Goal: Task Accomplishment & Management: Complete application form

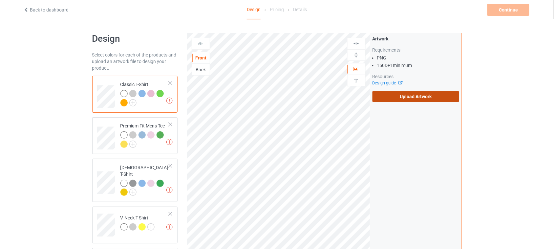
click at [414, 101] on label "Upload Artwork" at bounding box center [415, 96] width 87 height 11
click at [0, 0] on input "Upload Artwork" at bounding box center [0, 0] width 0 height 0
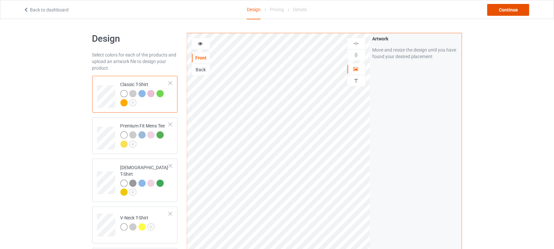
click at [506, 7] on div "Continue" at bounding box center [508, 10] width 42 height 12
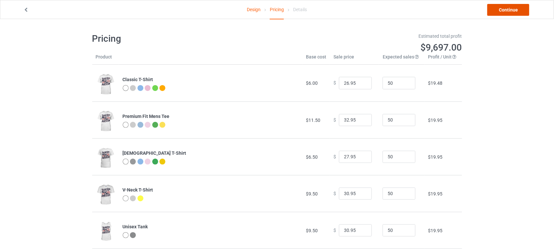
click at [506, 8] on link "Continue" at bounding box center [508, 10] width 42 height 12
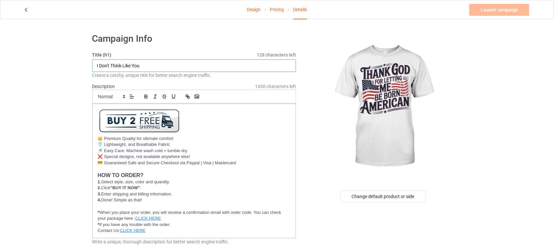
drag, startPoint x: 162, startPoint y: 66, endPoint x: 18, endPoint y: 66, distance: 144.3
drag, startPoint x: 168, startPoint y: 66, endPoint x: 203, endPoint y: 68, distance: 35.1
click at [203, 68] on input "Thank God For Letting Me Be Born [DEMOGRAPHIC_DATA]" at bounding box center [194, 65] width 204 height 12
drag, startPoint x: 158, startPoint y: 65, endPoint x: 209, endPoint y: 65, distance: 51.2
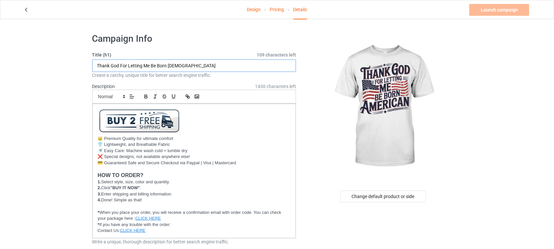
click at [209, 65] on input "Thank God For Letting Me Be Born [DEMOGRAPHIC_DATA]" at bounding box center [194, 65] width 204 height 12
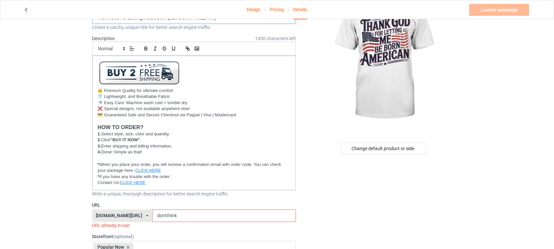
scroll to position [164, 0]
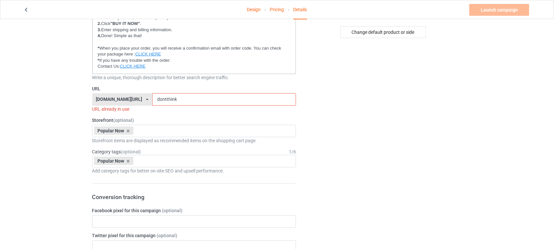
type input "Thank God For Letting Me Be Born [DEMOGRAPHIC_DATA]"
drag, startPoint x: 172, startPoint y: 100, endPoint x: 125, endPoint y: 96, distance: 46.8
click at [125, 96] on div "[DOMAIN_NAME][URL] [DOMAIN_NAME][URL] [DOMAIN_NAME][URL] 6273c5abfddeea00434baf…" at bounding box center [194, 99] width 204 height 12
paste input "Born [DEMOGRAPHIC_DATA]"
click at [152, 98] on input "Born [DEMOGRAPHIC_DATA]" at bounding box center [224, 99] width 144 height 12
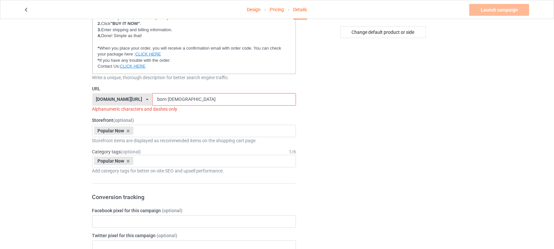
click at [159, 98] on input "born [DEMOGRAPHIC_DATA]" at bounding box center [224, 99] width 144 height 12
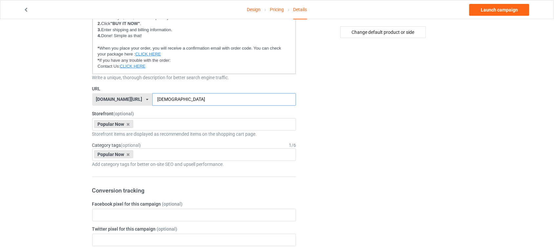
type input "[DEMOGRAPHIC_DATA]"
click at [396, 123] on div "Change default product or side" at bounding box center [383, 248] width 166 height 768
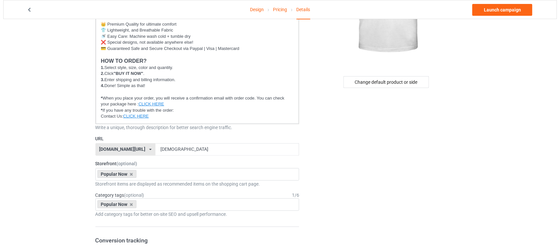
scroll to position [0, 0]
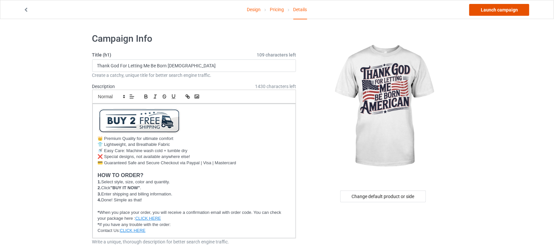
click at [512, 9] on link "Launch campaign" at bounding box center [499, 10] width 60 height 12
